Goal: Contribute content: Add original content to the website for others to see

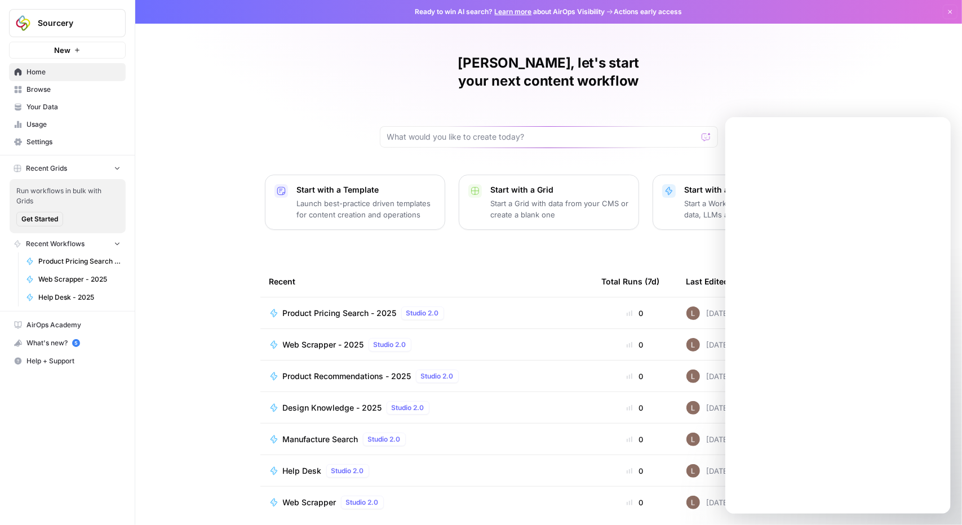
click at [33, 104] on span "Your Data" at bounding box center [73, 107] width 94 height 10
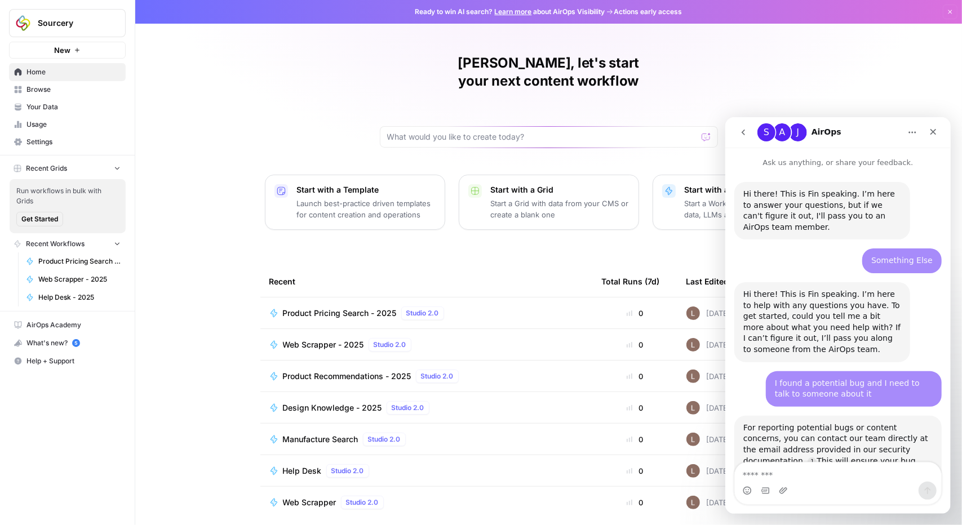
scroll to position [1185, 0]
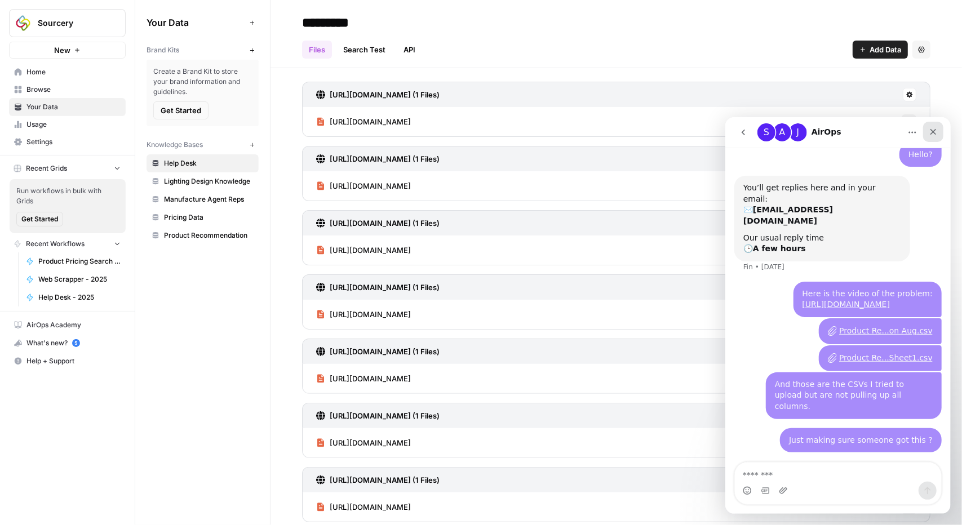
click at [932, 133] on icon "Close" at bounding box center [932, 131] width 9 height 9
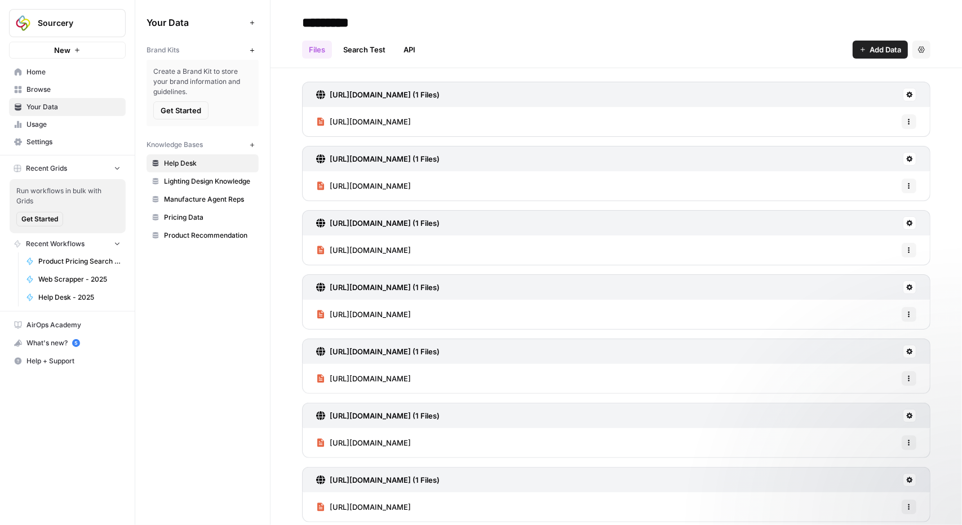
scroll to position [1185, 0]
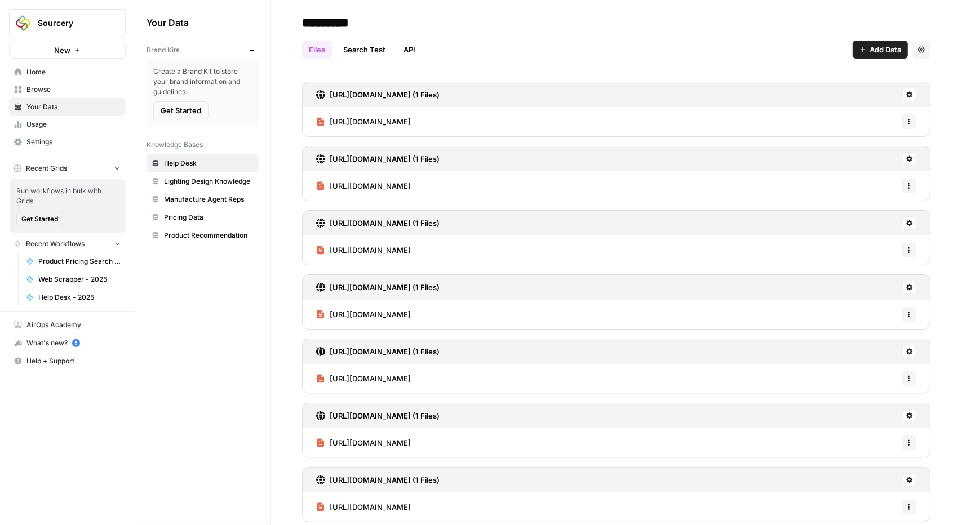
click at [191, 236] on span "Product Recommendation" at bounding box center [209, 236] width 90 height 10
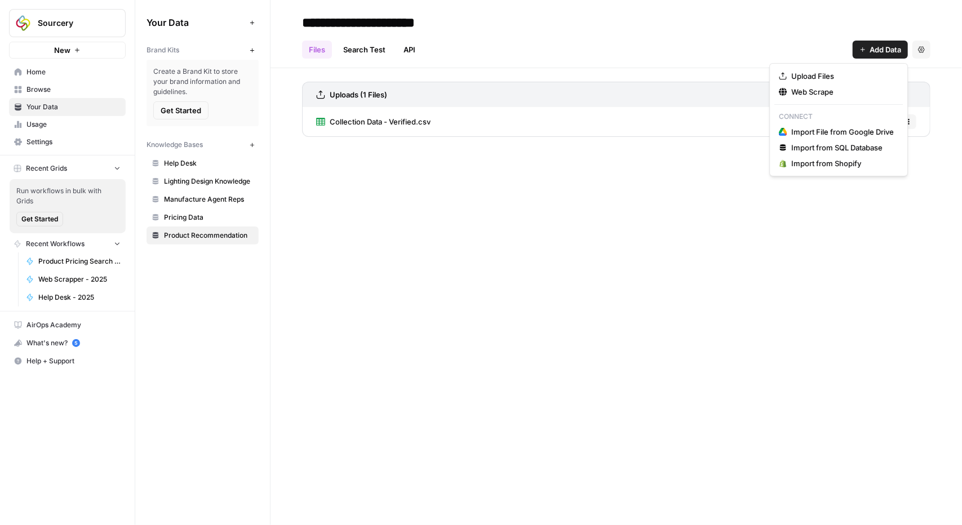
click at [870, 51] on span "Add Data" at bounding box center [886, 49] width 32 height 11
click at [832, 80] on span "Upload Files" at bounding box center [842, 75] width 103 height 11
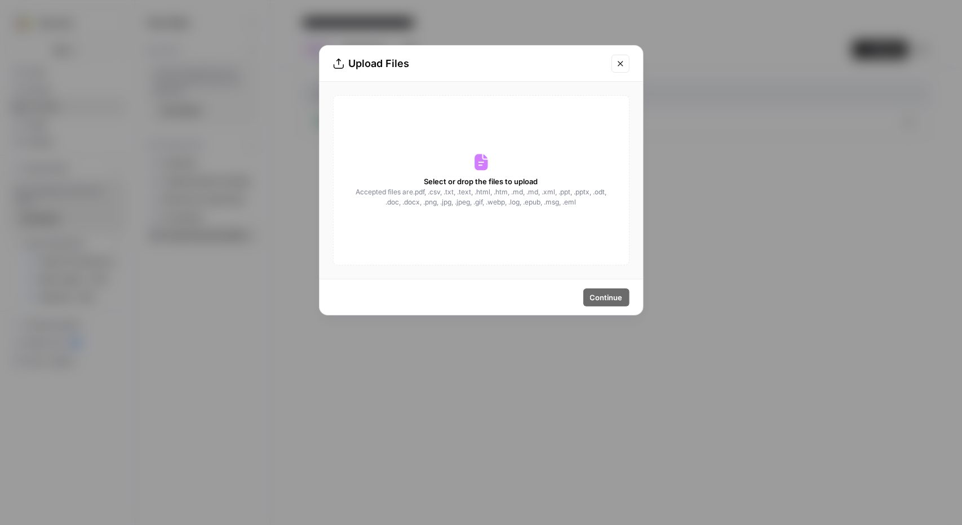
click at [440, 189] on span "Accepted files are .pdf, .csv, .txt, .text, .html, .htm, .md, .md, .xml, .ppt, …" at bounding box center [481, 197] width 253 height 20
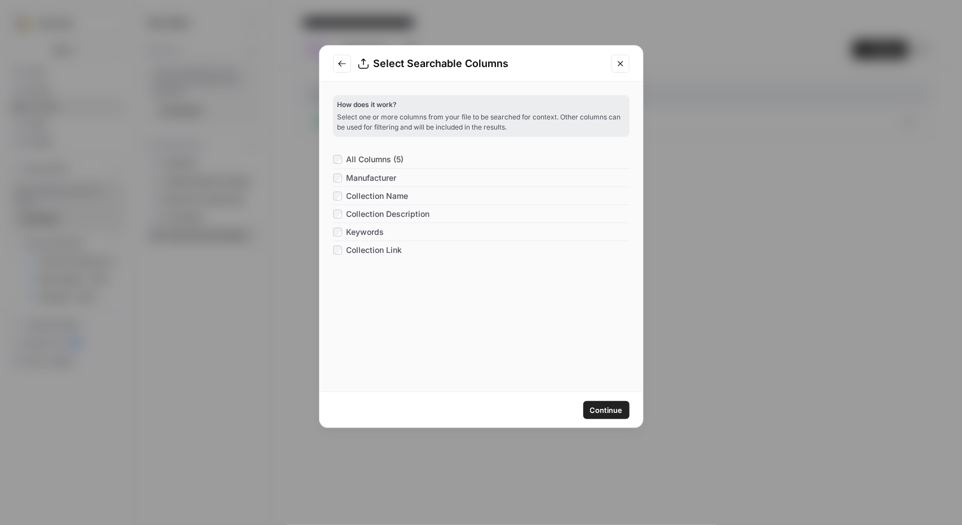
click at [606, 411] on span "Continue" at bounding box center [606, 410] width 33 height 11
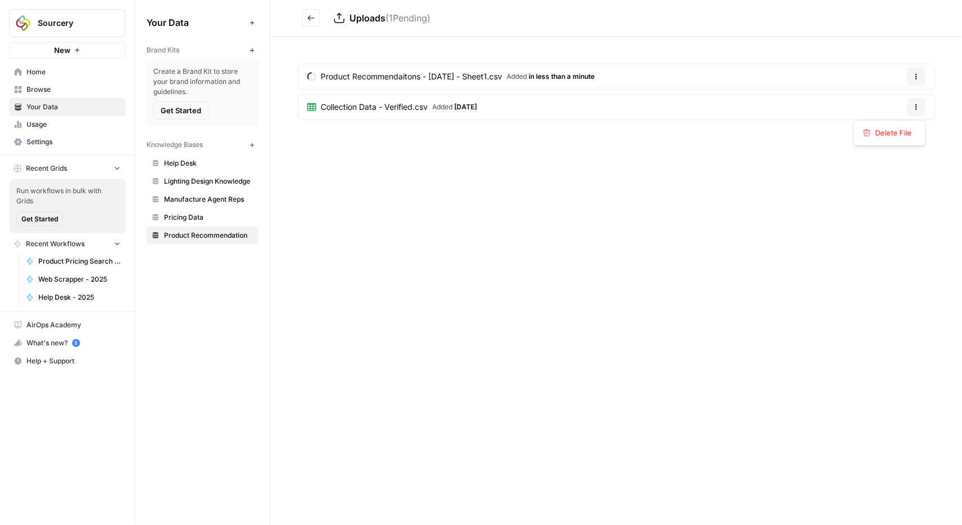
click at [915, 109] on icon "button" at bounding box center [916, 107] width 7 height 7
click at [884, 136] on span "Delete File" at bounding box center [893, 132] width 37 height 11
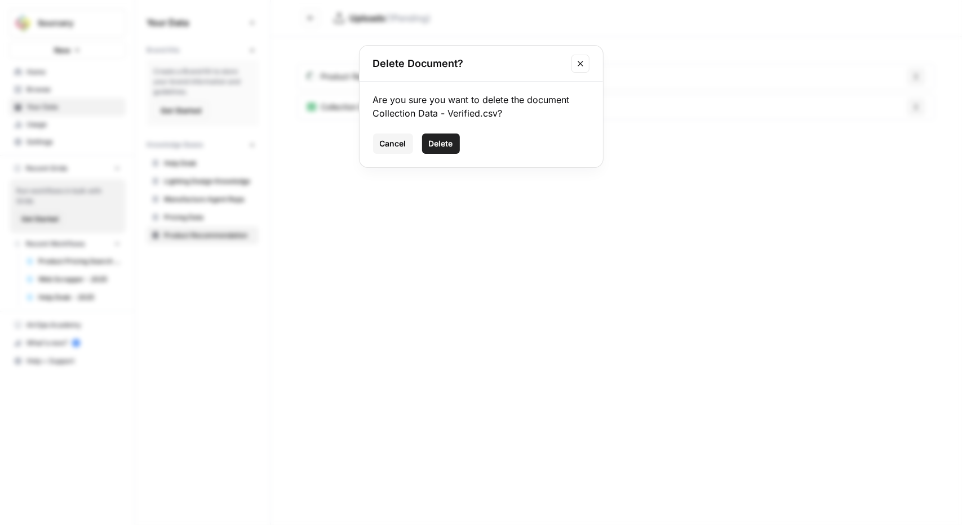
click at [450, 148] on span "Delete" at bounding box center [441, 143] width 24 height 11
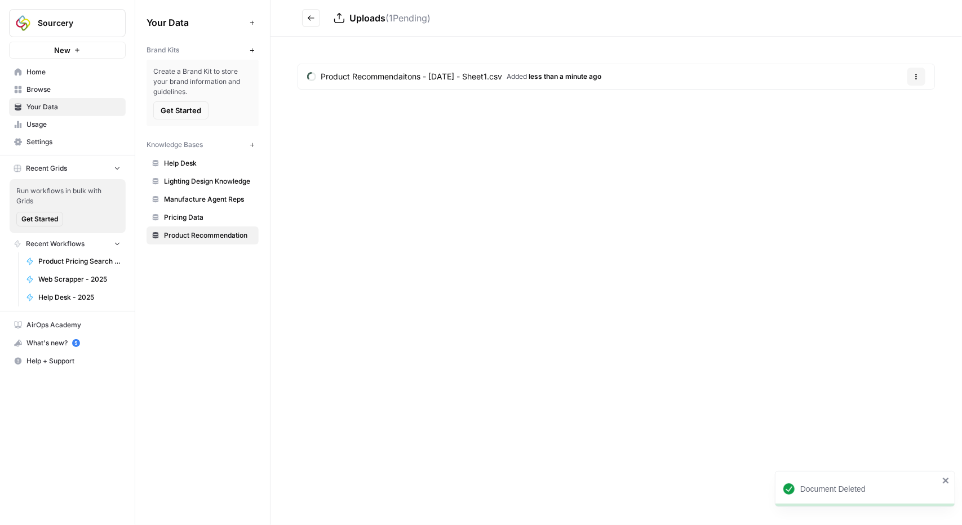
click at [949, 482] on icon "close" at bounding box center [946, 480] width 8 height 9
click at [188, 218] on span "Pricing Data" at bounding box center [209, 217] width 90 height 10
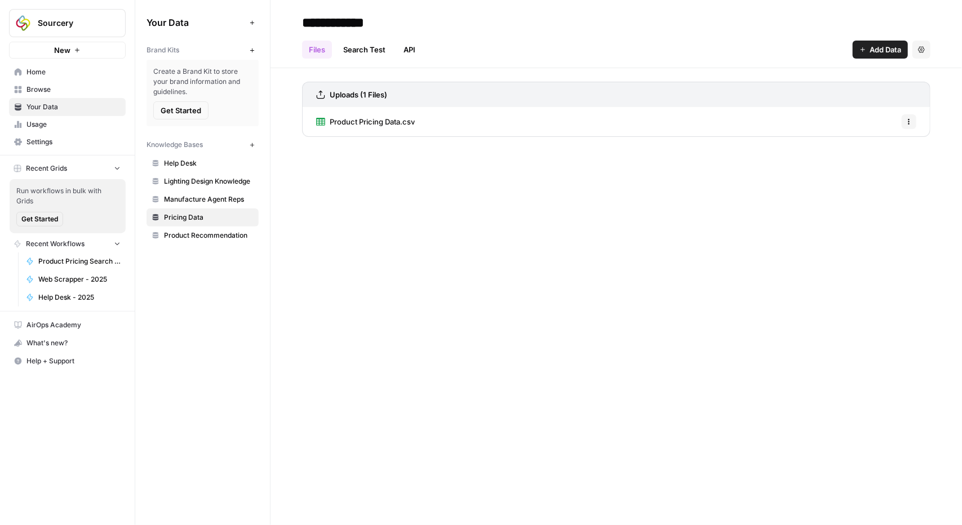
click at [193, 234] on span "Product Recommendation" at bounding box center [209, 236] width 90 height 10
click at [212, 180] on span "Lighting Design Knowledge" at bounding box center [209, 181] width 90 height 10
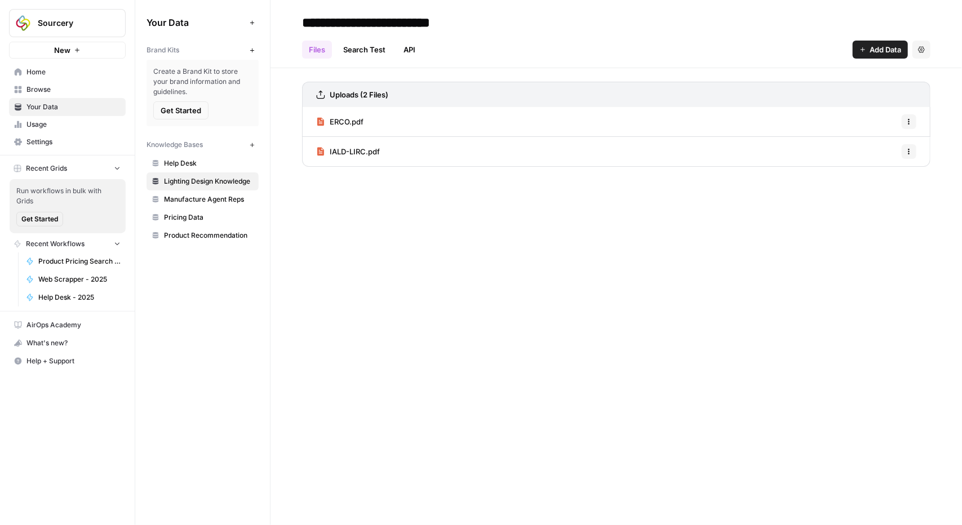
click at [212, 240] on link "Product Recommendation" at bounding box center [203, 236] width 112 height 18
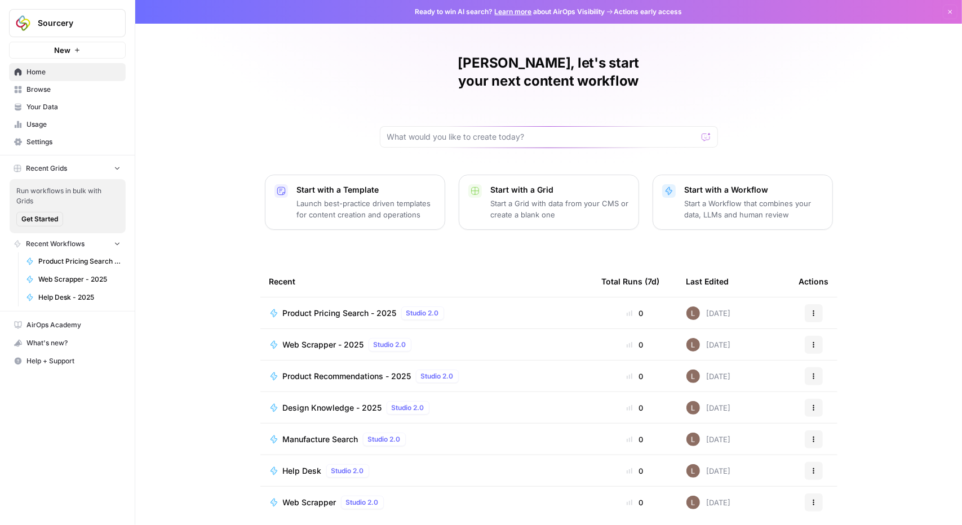
click at [58, 109] on span "Your Data" at bounding box center [73, 107] width 94 height 10
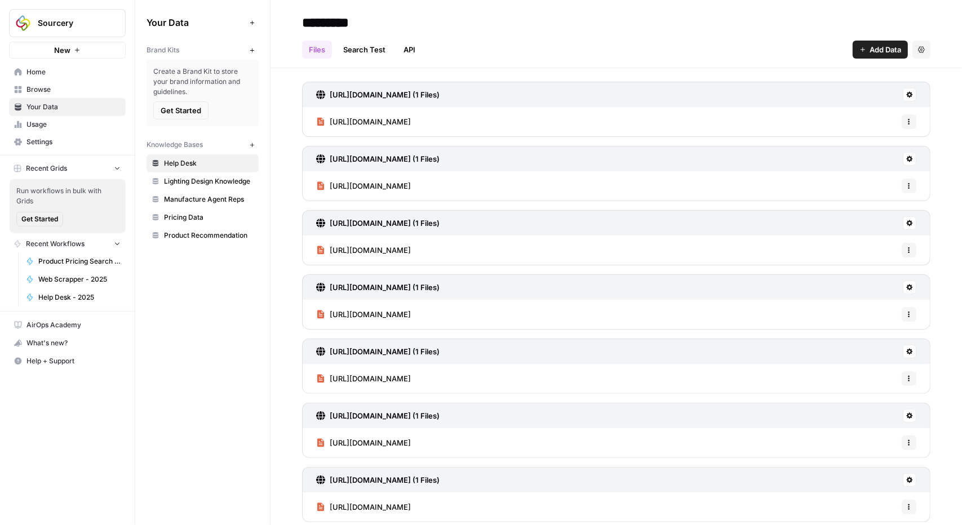
click at [206, 231] on span "Product Recommendation" at bounding box center [209, 236] width 90 height 10
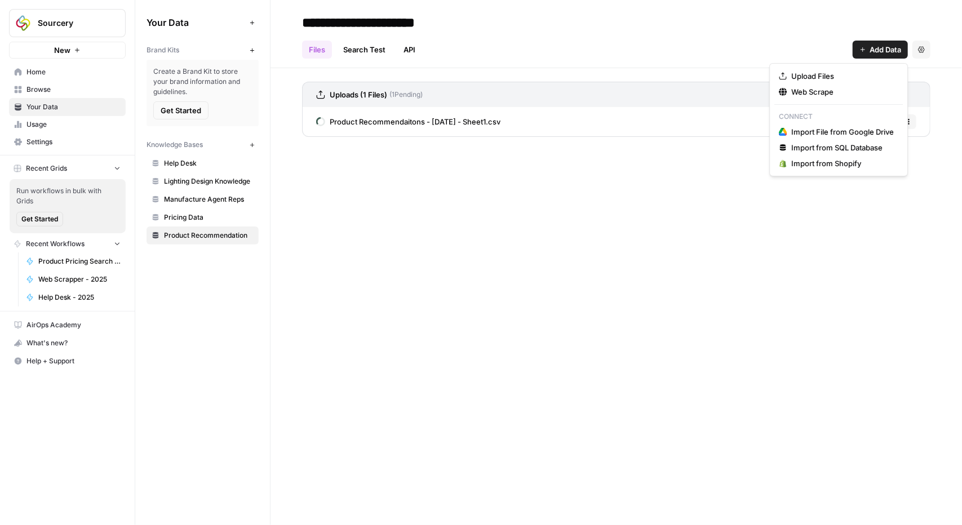
click at [882, 55] on button "Add Data" at bounding box center [880, 50] width 55 height 18
click at [826, 77] on span "Upload Files" at bounding box center [842, 75] width 103 height 11
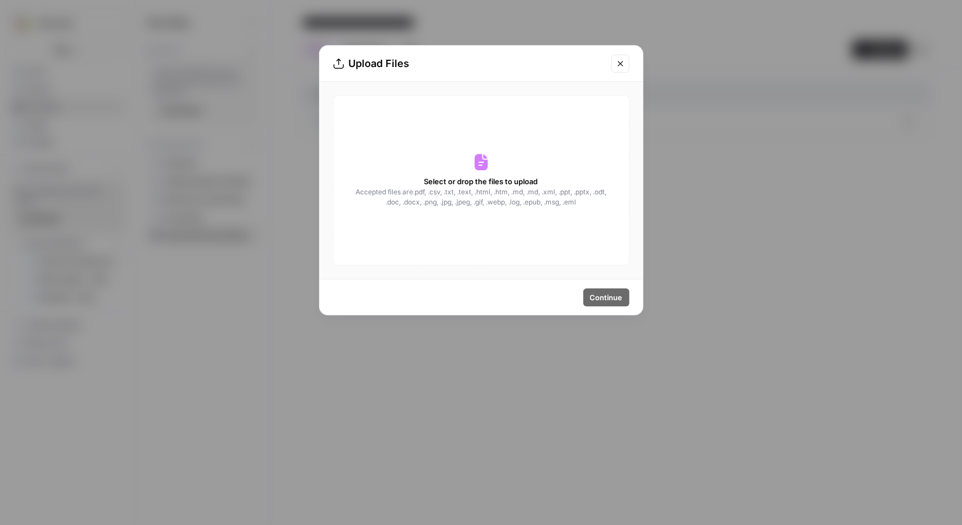
click at [454, 185] on span "Select or drop the files to upload" at bounding box center [481, 181] width 114 height 11
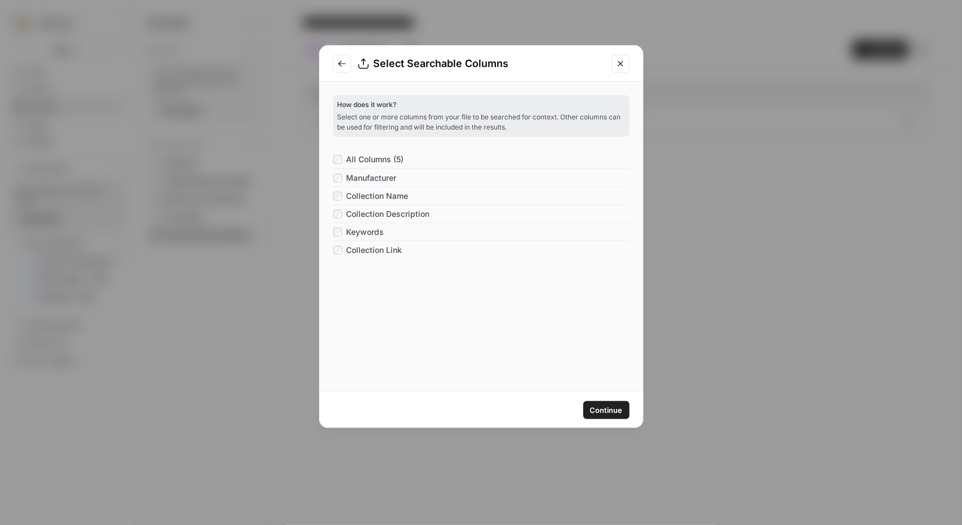
click at [590, 411] on span "Continue" at bounding box center [606, 410] width 33 height 11
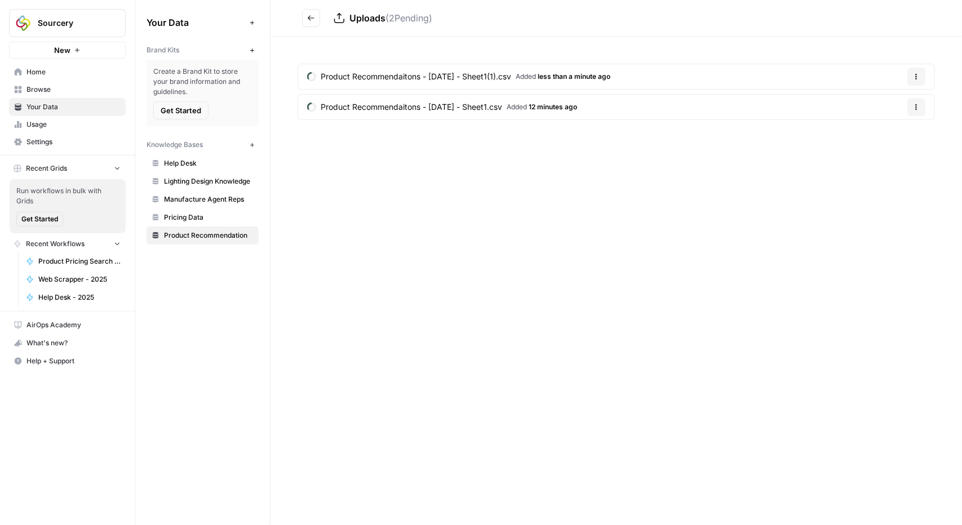
click at [921, 77] on button "Options" at bounding box center [916, 77] width 18 height 18
click at [897, 108] on span "Delete File" at bounding box center [893, 102] width 37 height 11
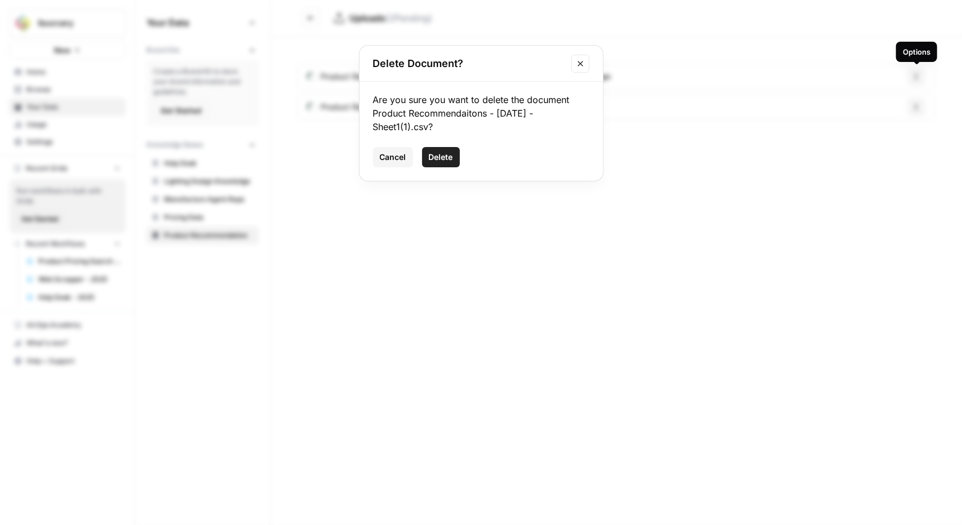
click at [442, 153] on span "Delete" at bounding box center [441, 157] width 24 height 11
